Goal: Information Seeking & Learning: Learn about a topic

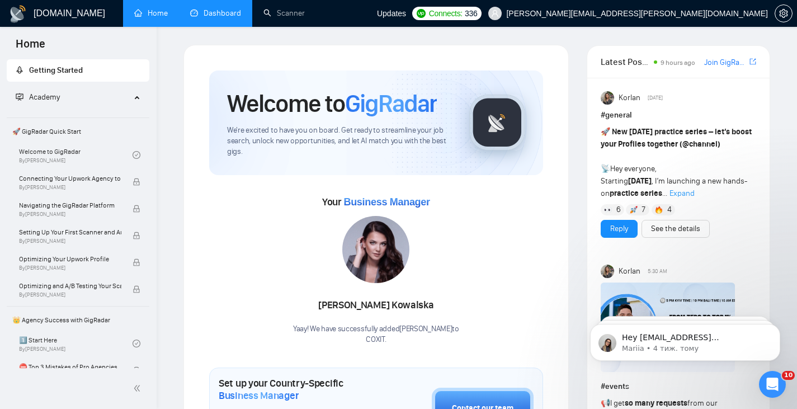
click at [205, 10] on link "Dashboard" at bounding box center [215, 13] width 51 height 10
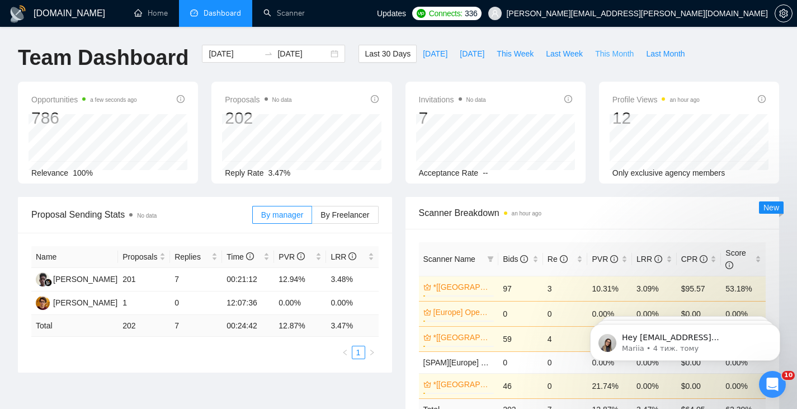
click at [595, 53] on span "This Month" at bounding box center [614, 54] width 39 height 12
type input "[DATE]"
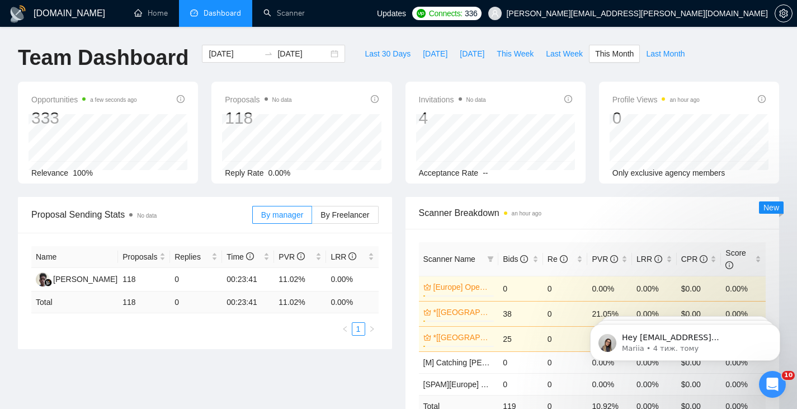
click at [764, 381] on div "Відкрити програму для спілкування Intercom" at bounding box center [772, 384] width 37 height 37
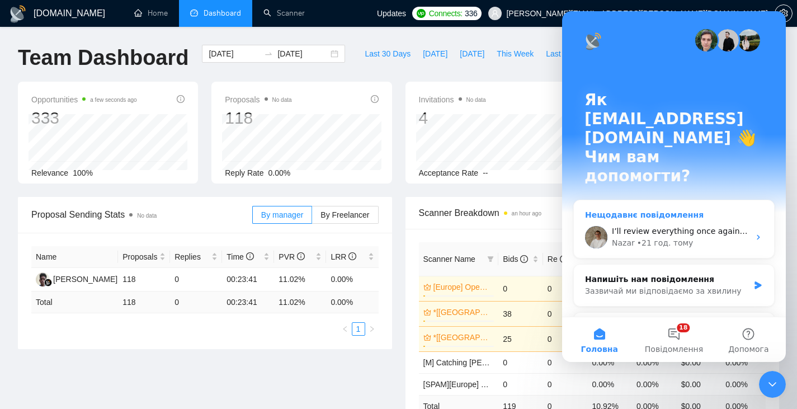
click at [671, 237] on div "• 21 год. тому" at bounding box center [665, 243] width 56 height 12
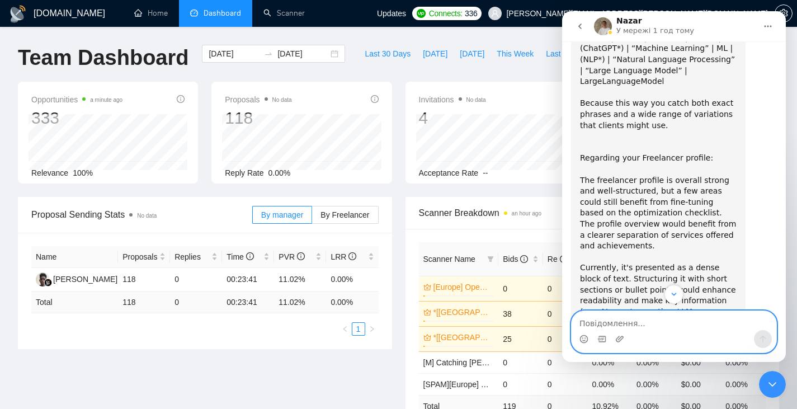
scroll to position [3565, 0]
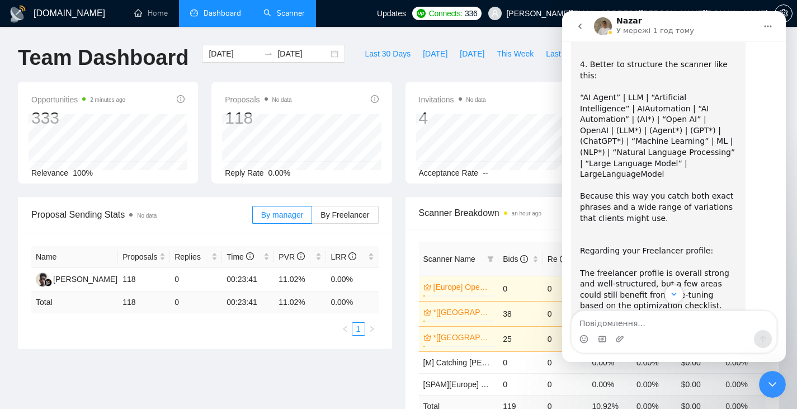
click at [279, 11] on link "Scanner" at bounding box center [283, 13] width 41 height 10
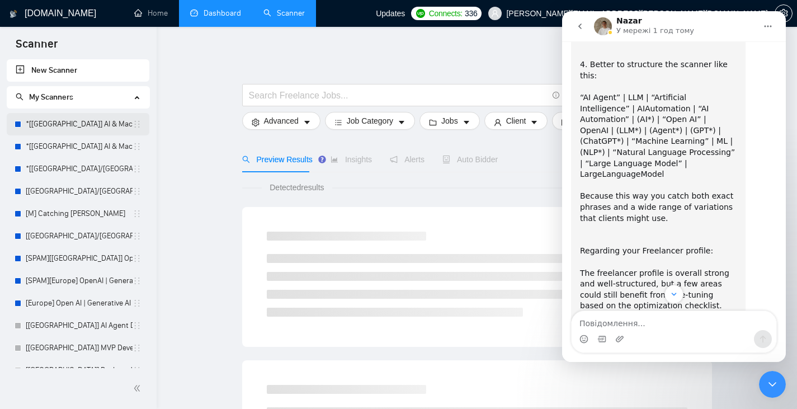
click at [95, 121] on link "*[[GEOGRAPHIC_DATA]] AI & Machine Learning Software" at bounding box center [79, 124] width 107 height 22
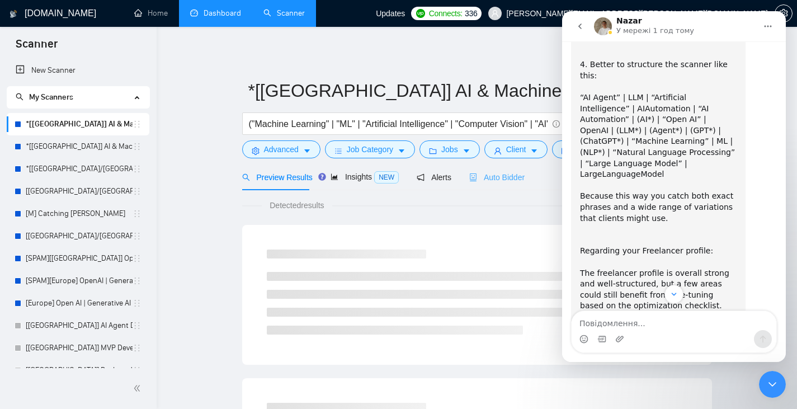
click at [495, 184] on div "Auto Bidder" at bounding box center [496, 177] width 55 height 26
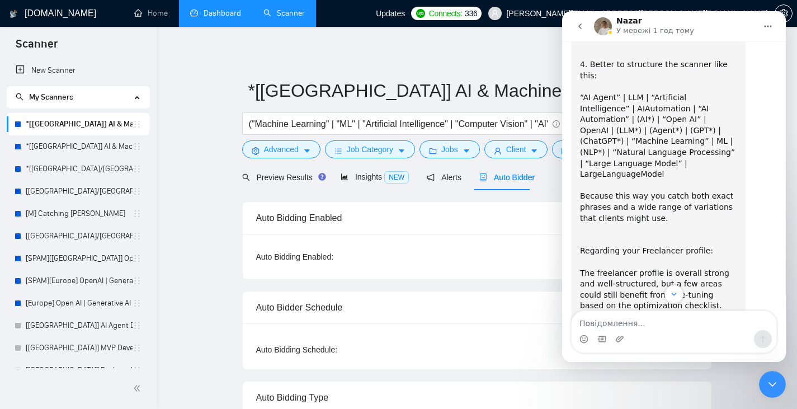
click at [770, 388] on icon "Закрити програму для спілкування Intercom" at bounding box center [772, 384] width 13 height 13
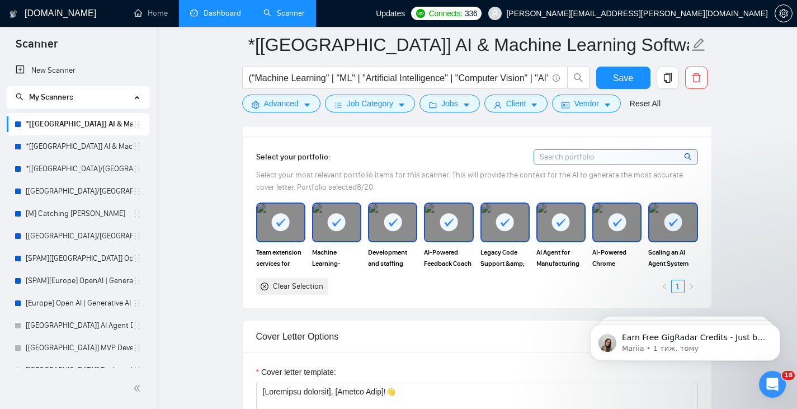
scroll to position [653, 0]
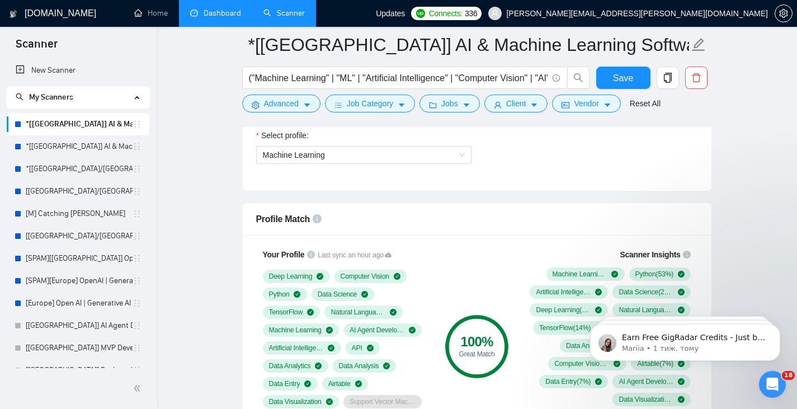
drag, startPoint x: 85, startPoint y: 147, endPoint x: 309, endPoint y: 138, distance: 224.5
click at [85, 147] on link "*[[GEOGRAPHIC_DATA]] AI & Machine Learning Software" at bounding box center [79, 146] width 107 height 22
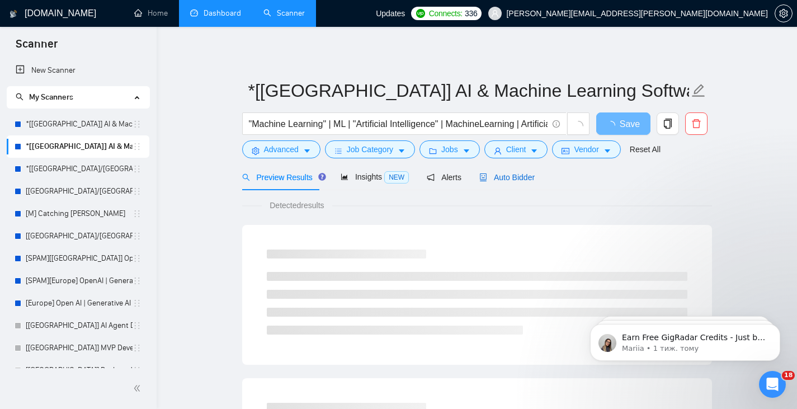
click at [512, 173] on span "Auto Bidder" at bounding box center [506, 177] width 55 height 9
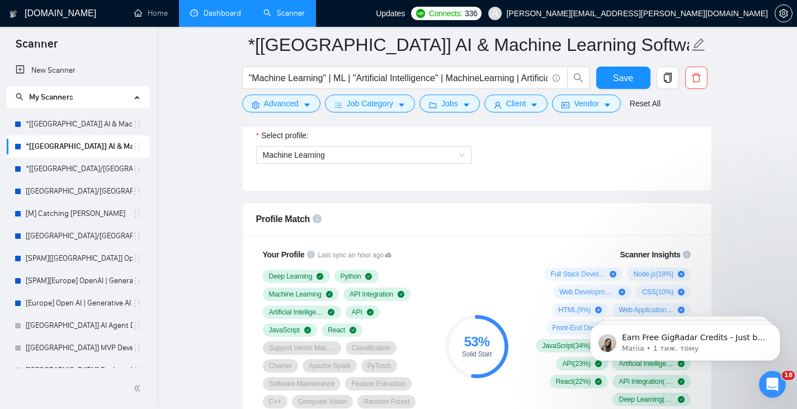
scroll to position [746, 0]
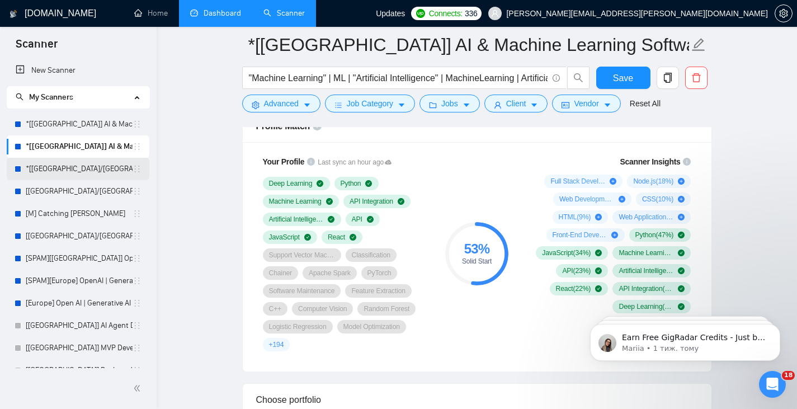
click at [68, 173] on link "*[[GEOGRAPHIC_DATA]/[GEOGRAPHIC_DATA]] AI Agent Development" at bounding box center [79, 169] width 107 height 22
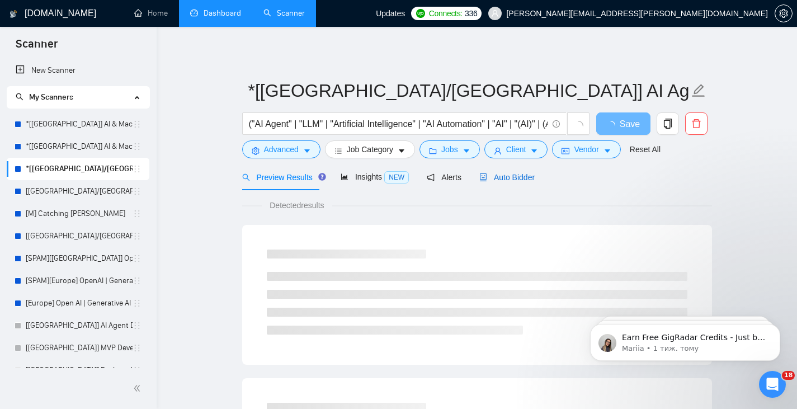
click at [496, 178] on span "Auto Bidder" at bounding box center [506, 177] width 55 height 9
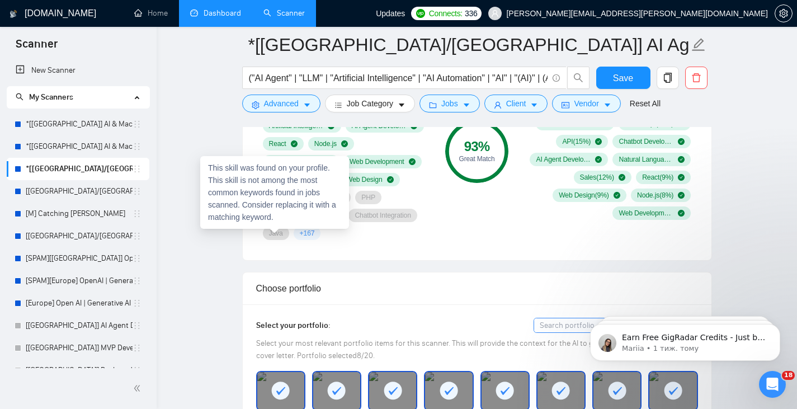
scroll to position [746, 0]
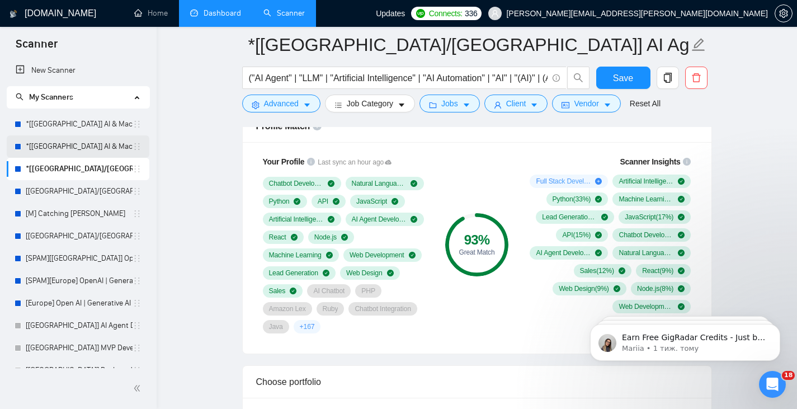
click at [86, 143] on link "*[[GEOGRAPHIC_DATA]] AI & Machine Learning Software" at bounding box center [79, 146] width 107 height 22
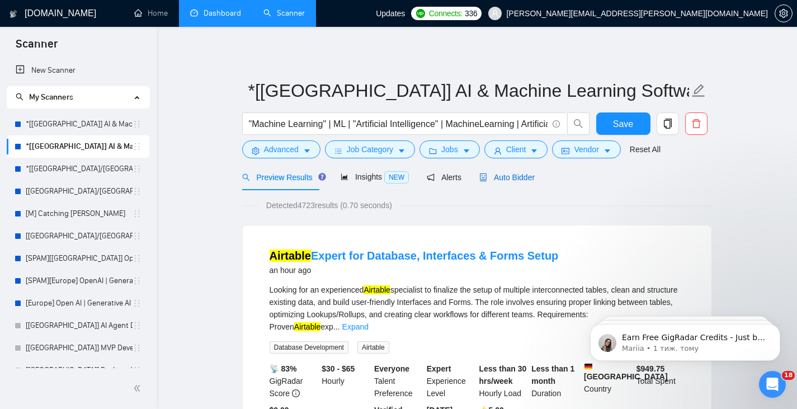
click at [506, 183] on div "Auto Bidder" at bounding box center [506, 177] width 55 height 12
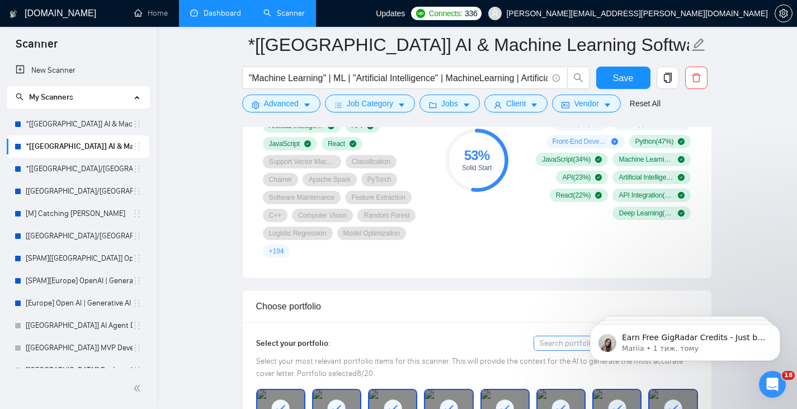
scroll to position [746, 0]
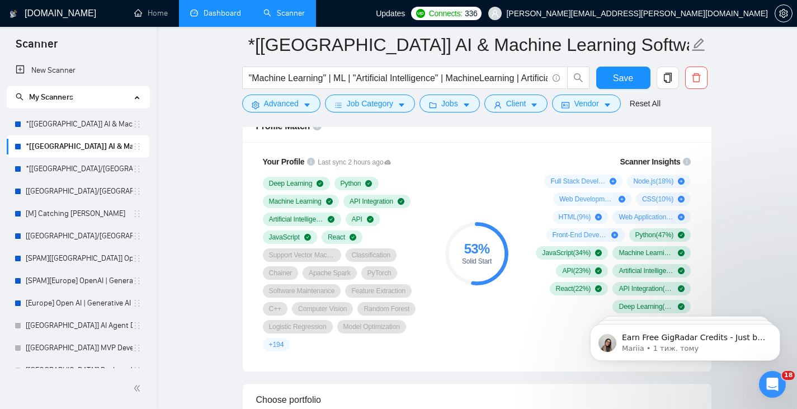
click at [237, 18] on link "Dashboard" at bounding box center [215, 13] width 51 height 10
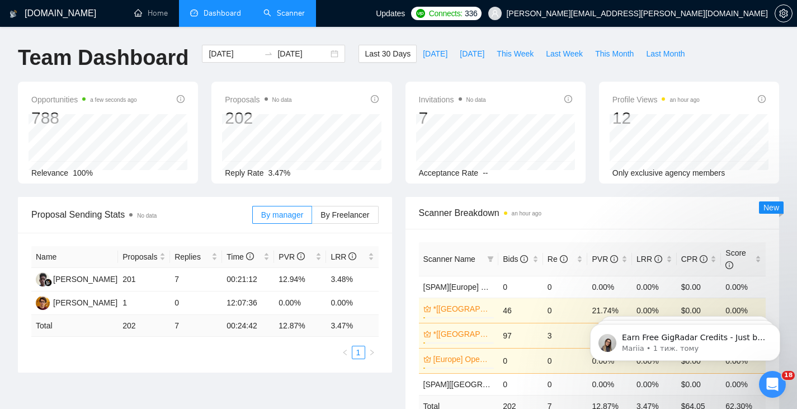
scroll to position [93, 0]
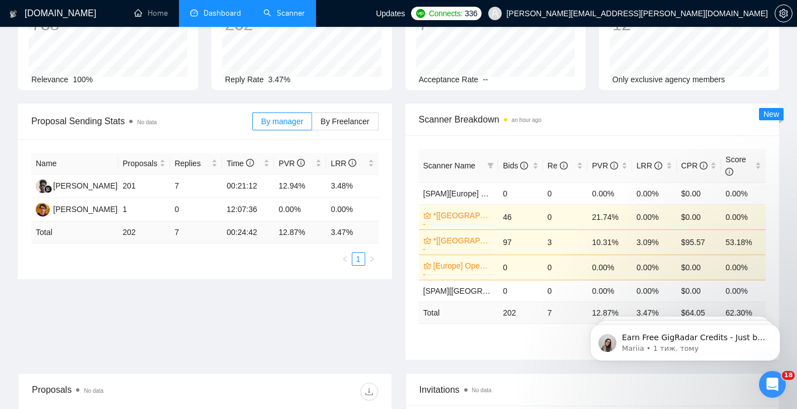
click at [281, 12] on link "Scanner" at bounding box center [283, 13] width 41 height 10
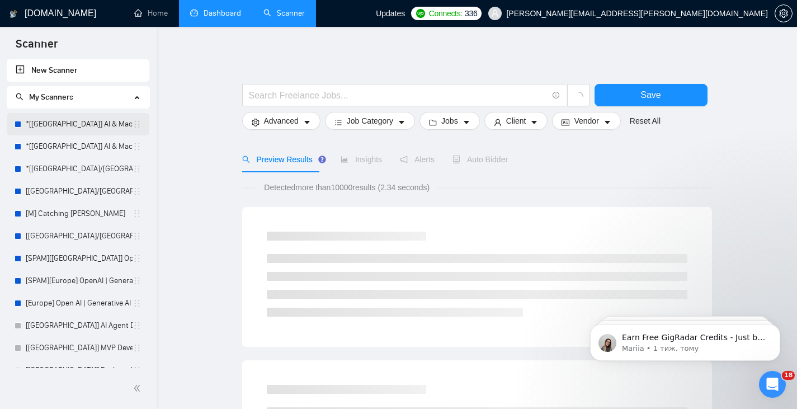
click at [111, 133] on link "*[[GEOGRAPHIC_DATA]] AI & Machine Learning Software" at bounding box center [79, 124] width 107 height 22
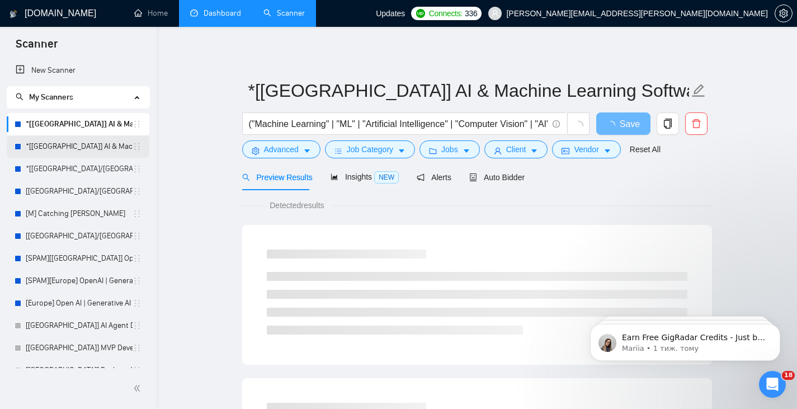
click at [104, 153] on link "*[[GEOGRAPHIC_DATA]] AI & Machine Learning Software" at bounding box center [79, 146] width 107 height 22
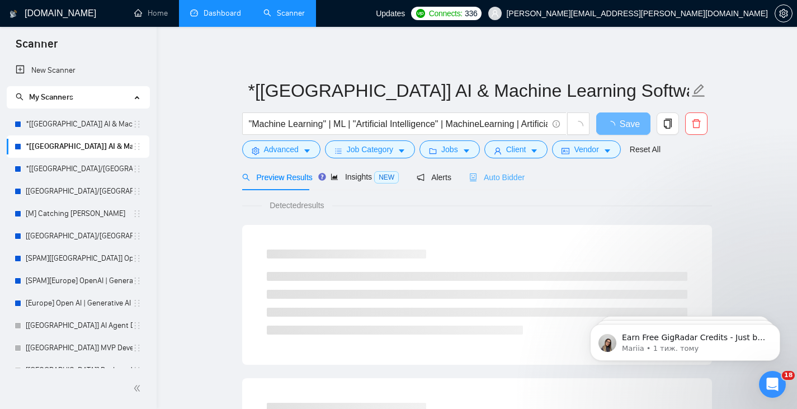
click at [491, 185] on div "Auto Bidder" at bounding box center [496, 177] width 55 height 26
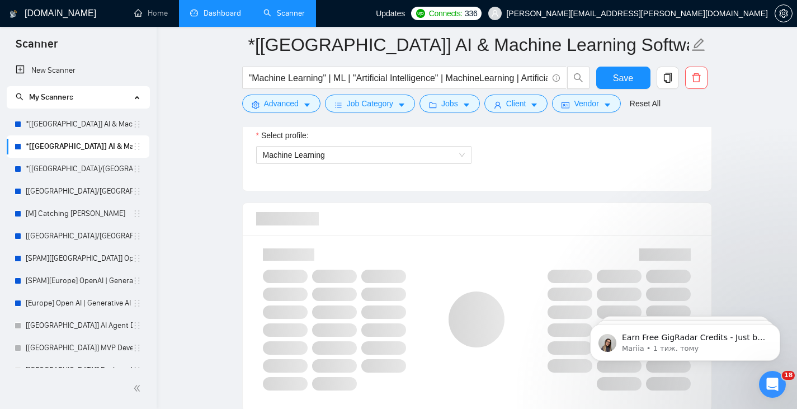
scroll to position [746, 0]
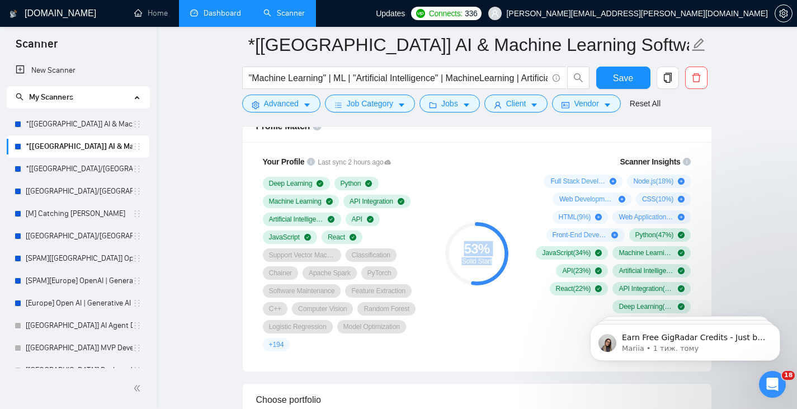
drag, startPoint x: 492, startPoint y: 262, endPoint x: 458, endPoint y: 244, distance: 38.3
click at [458, 244] on div "53 % Solid Start" at bounding box center [476, 253] width 63 height 22
click at [233, 9] on link "Dashboard" at bounding box center [215, 13] width 51 height 10
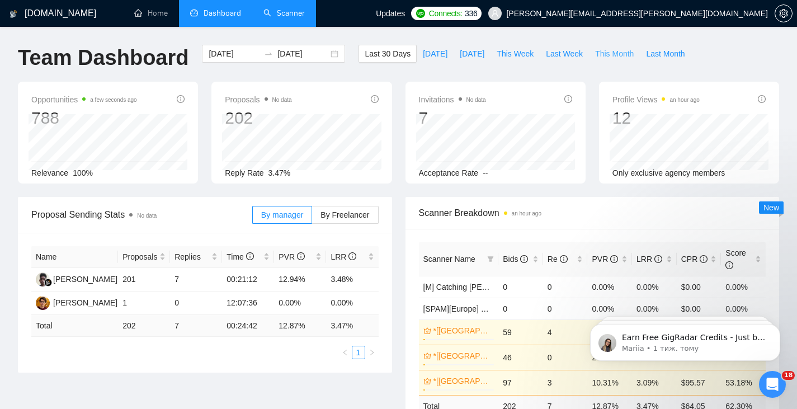
click at [601, 56] on span "This Month" at bounding box center [614, 54] width 39 height 12
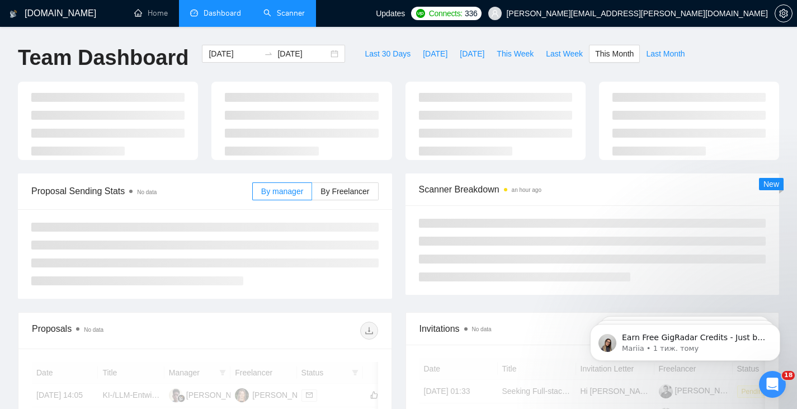
type input "[DATE]"
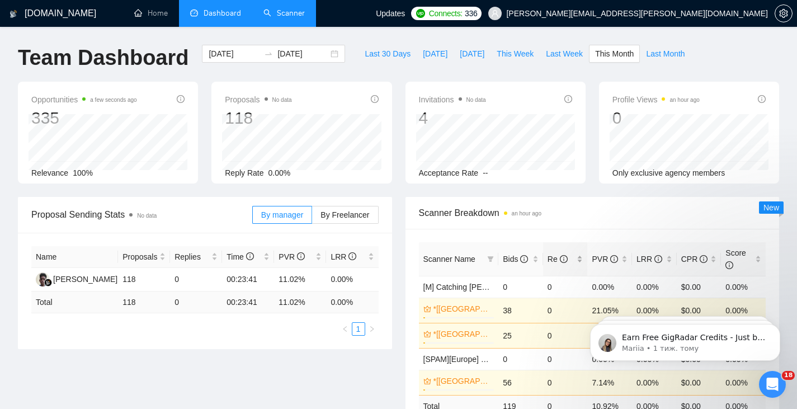
scroll to position [93, 0]
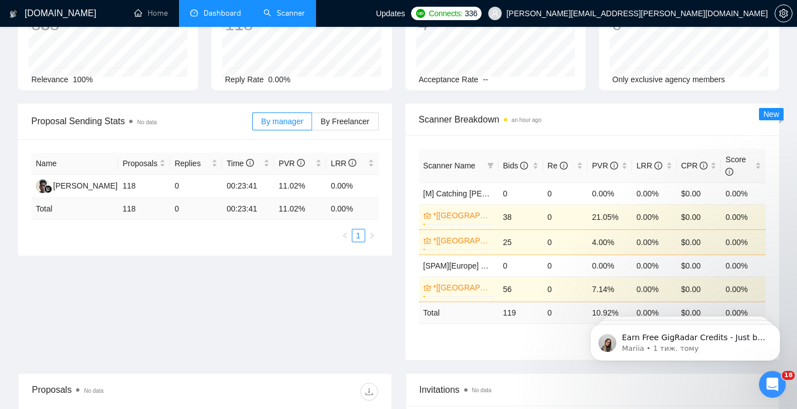
click at [299, 17] on link "Scanner" at bounding box center [283, 13] width 41 height 10
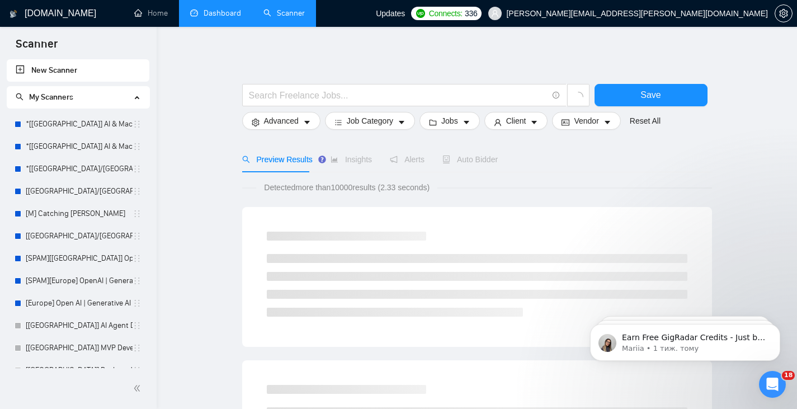
click at [215, 10] on link "Dashboard" at bounding box center [215, 13] width 51 height 10
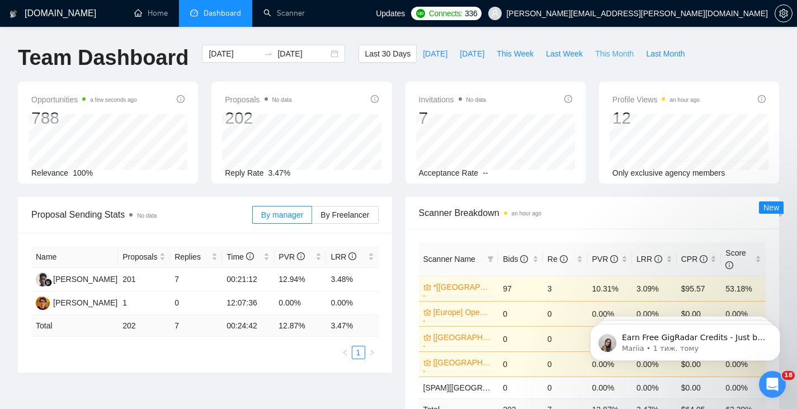
click at [595, 48] on span "This Month" at bounding box center [614, 54] width 39 height 12
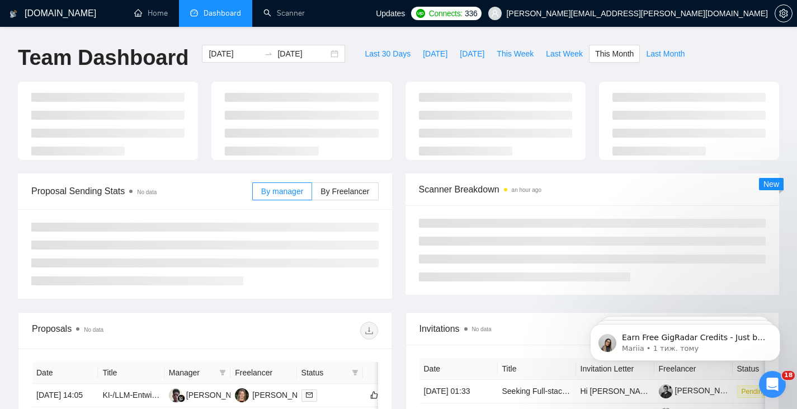
type input "[DATE]"
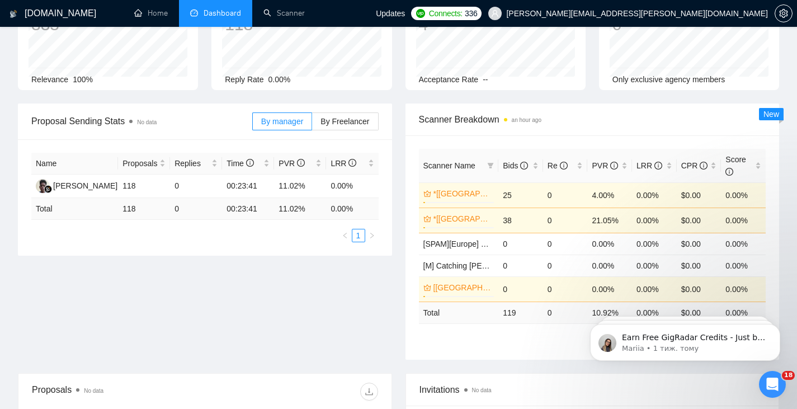
scroll to position [186, 0]
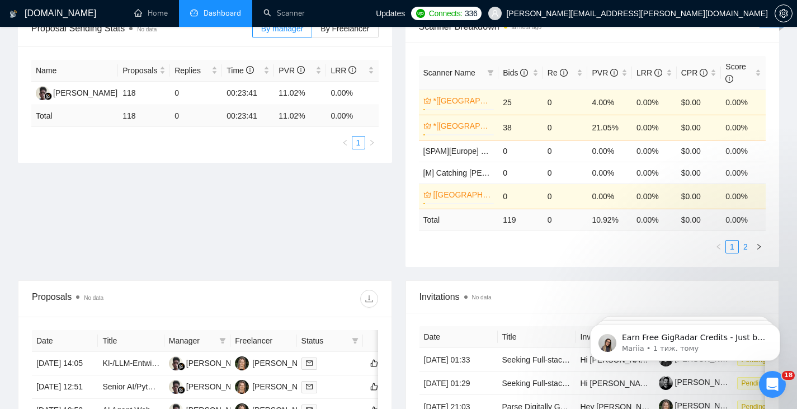
click at [744, 246] on link "2" at bounding box center [745, 247] width 12 height 12
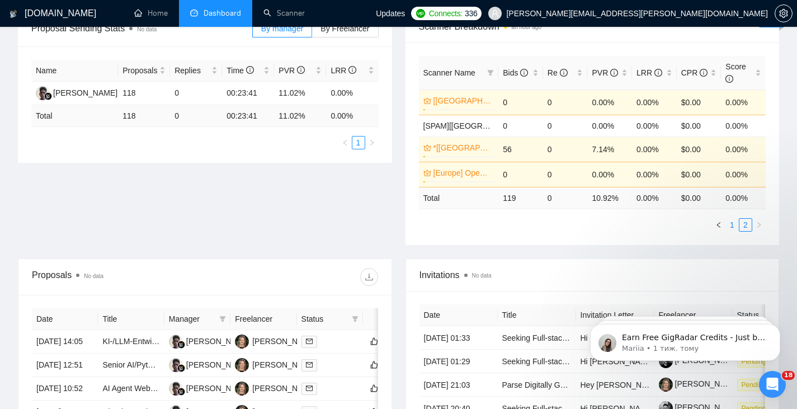
click at [733, 227] on link "1" at bounding box center [732, 225] width 12 height 12
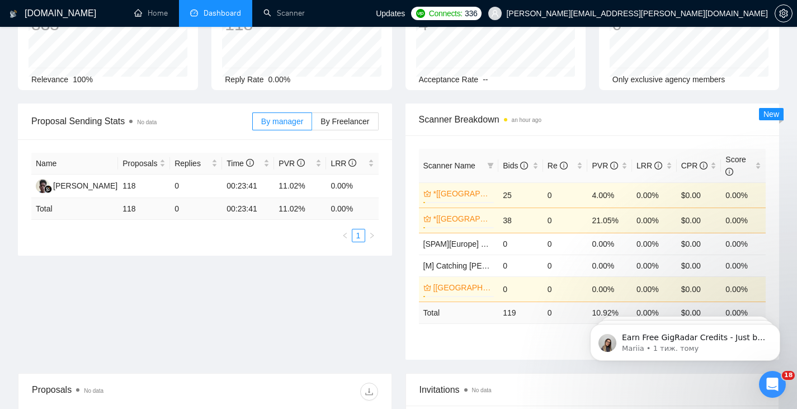
scroll to position [0, 0]
